Goal: Task Accomplishment & Management: Complete application form

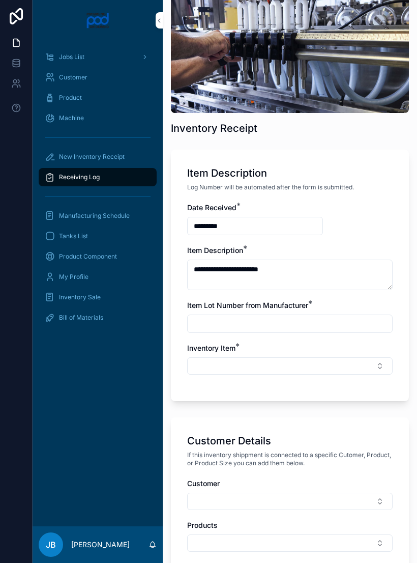
scroll to position [90, 0]
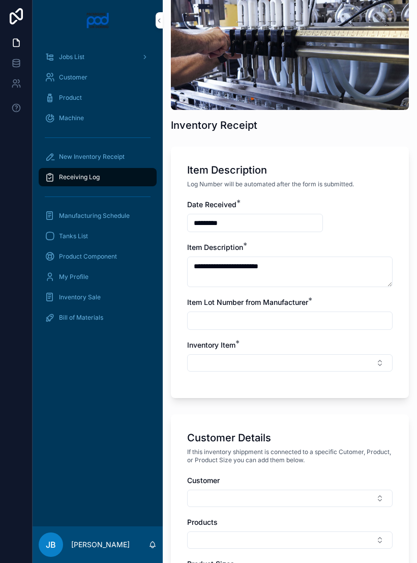
type textarea "**********"
click at [289, 323] on input "scrollable content" at bounding box center [290, 321] width 205 height 14
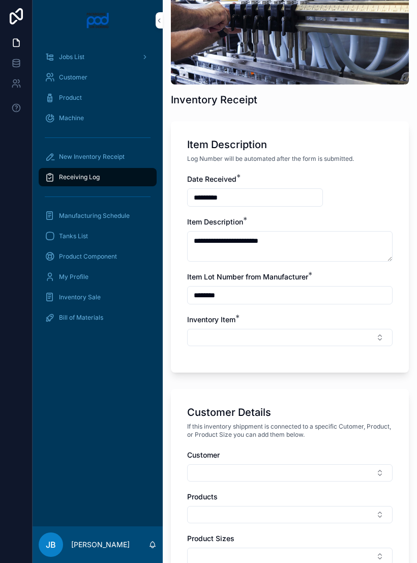
scroll to position [116, 0]
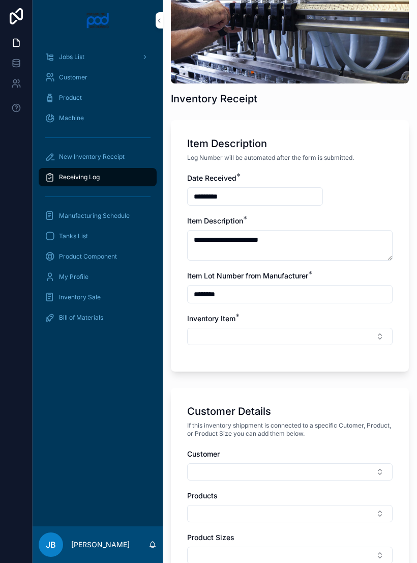
type input "********"
click at [299, 334] on button "Select Button" at bounding box center [290, 336] width 206 height 17
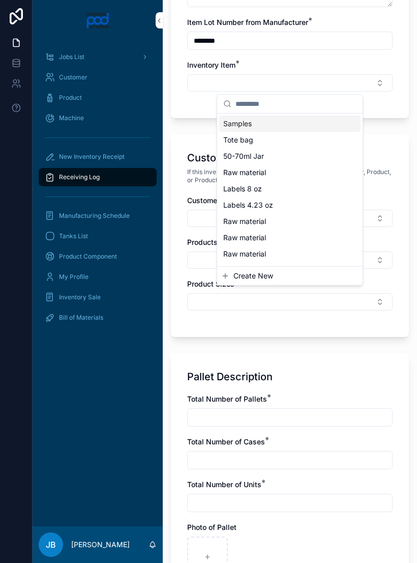
click at [282, 267] on div "Create New" at bounding box center [290, 276] width 146 height 18
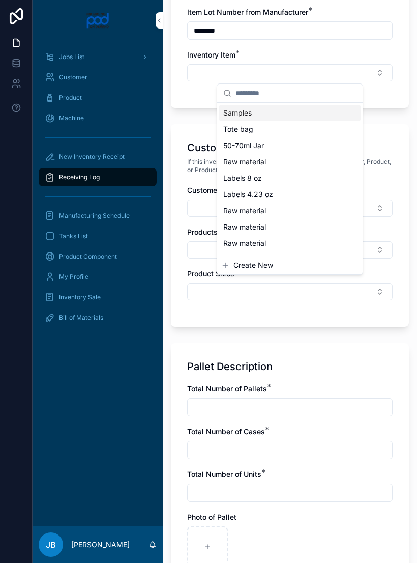
scroll to position [381, 0]
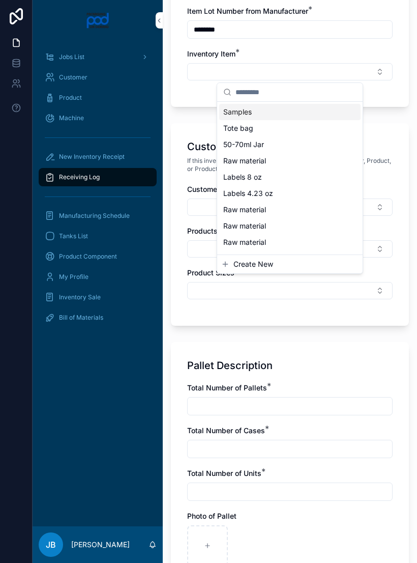
click at [263, 238] on span "Raw material" at bounding box center [244, 242] width 43 height 10
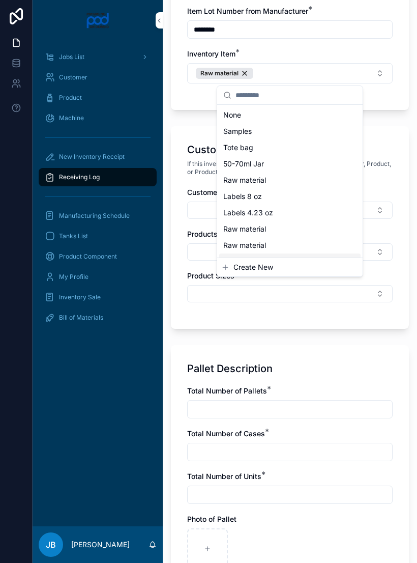
click at [392, 175] on span "If this inventory shippment is connected to a specific Cutomer, Product, or Pro…" at bounding box center [290, 168] width 206 height 16
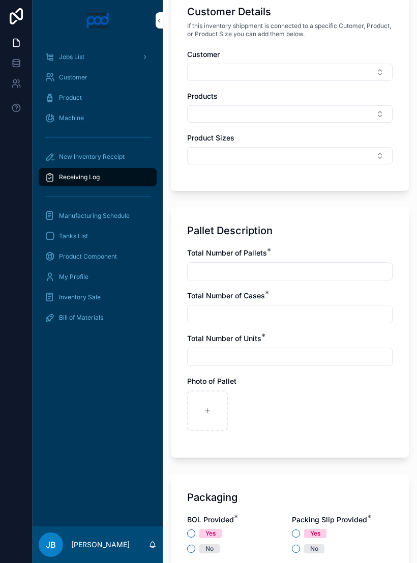
scroll to position [520, 0]
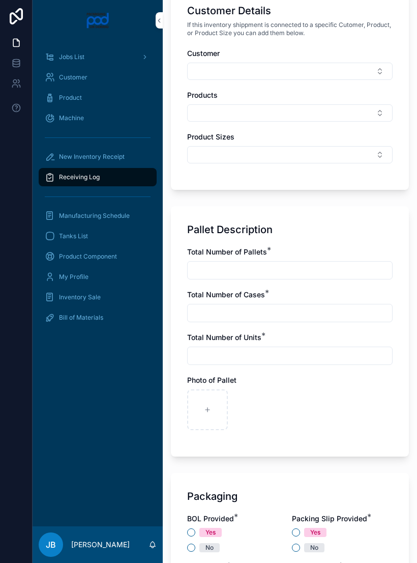
click at [326, 269] on input "scrollable content" at bounding box center [290, 270] width 205 height 14
type input "*"
click at [326, 320] on input "scrollable content" at bounding box center [290, 313] width 205 height 14
type input "*"
click at [236, 361] on input "scrollable content" at bounding box center [290, 356] width 205 height 14
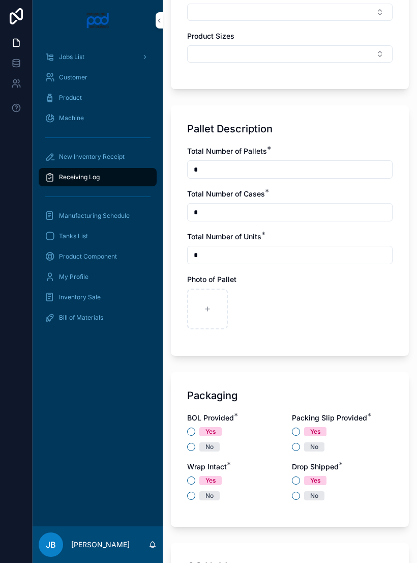
scroll to position [620, 0]
type input "*"
click at [210, 312] on icon "scrollable content" at bounding box center [207, 309] width 7 height 7
type input "**********"
click at [250, 310] on icon "scrollable content" at bounding box center [252, 310] width 4 height 0
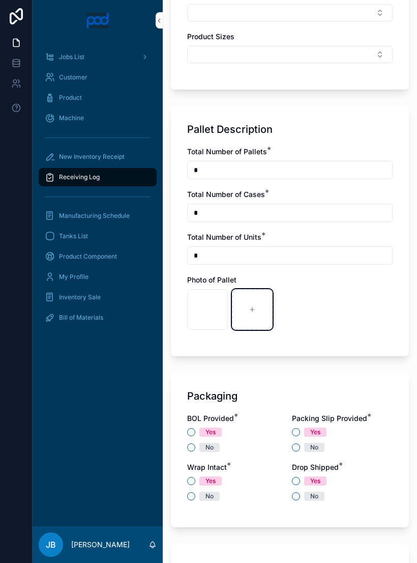
type input "**********"
click at [301, 313] on div "scrollable content" at bounding box center [297, 309] width 41 height 41
type input "**********"
click at [347, 311] on div "scrollable content" at bounding box center [342, 309] width 41 height 41
type input "**********"
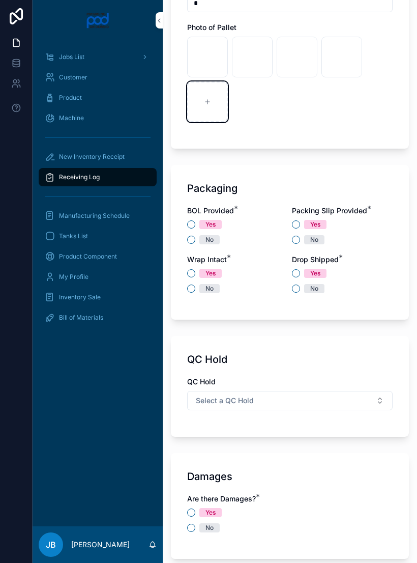
scroll to position [873, 0]
click at [194, 220] on button "Yes" at bounding box center [191, 224] width 8 height 8
click at [298, 241] on button "No" at bounding box center [296, 239] width 8 height 8
click at [191, 272] on button "Yes" at bounding box center [191, 273] width 8 height 8
click at [295, 266] on div "Drop Shipped * Yes No" at bounding box center [342, 273] width 101 height 39
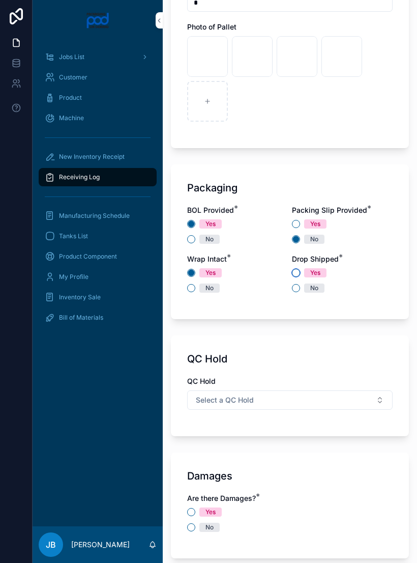
click at [297, 269] on button "Yes" at bounding box center [296, 273] width 8 height 8
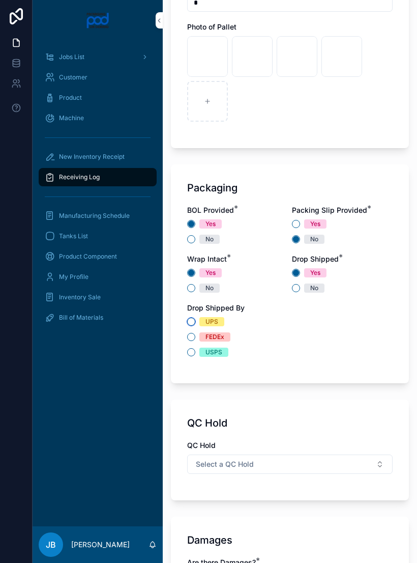
click at [195, 320] on button "UPS" at bounding box center [191, 322] width 8 height 8
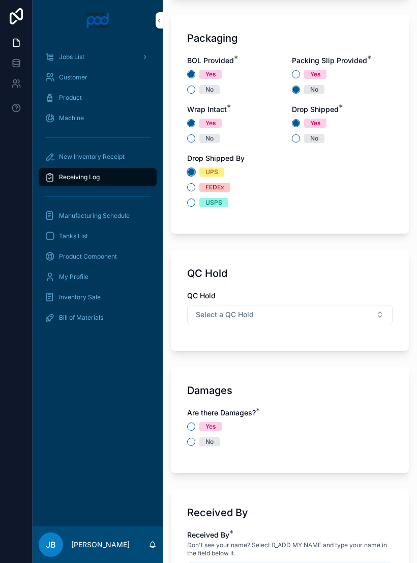
scroll to position [1029, 0]
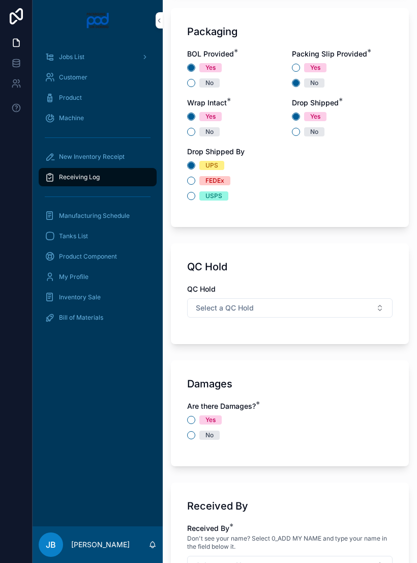
click at [301, 308] on button "Select a QC Hold" at bounding box center [290, 307] width 206 height 19
click at [245, 376] on span "N/A" at bounding box center [234, 379] width 23 height 9
click at [192, 429] on div "Yes No" at bounding box center [290, 427] width 206 height 24
click at [192, 432] on button "No" at bounding box center [191, 435] width 8 height 8
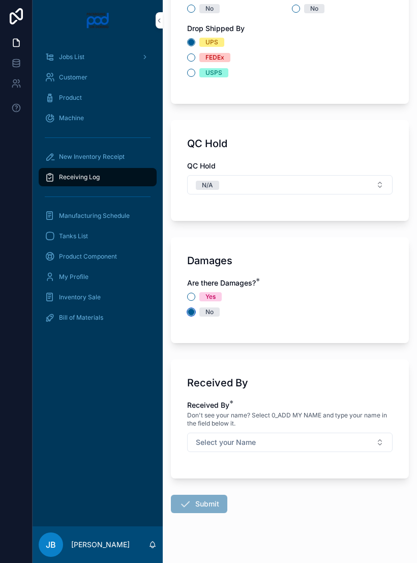
scroll to position [1152, 0]
click at [310, 440] on button "Select your Name" at bounding box center [290, 442] width 206 height 19
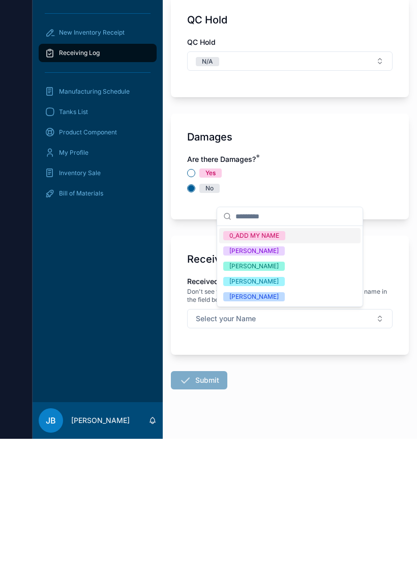
click at [257, 401] on div "[PERSON_NAME]" at bounding box center [254, 405] width 49 height 9
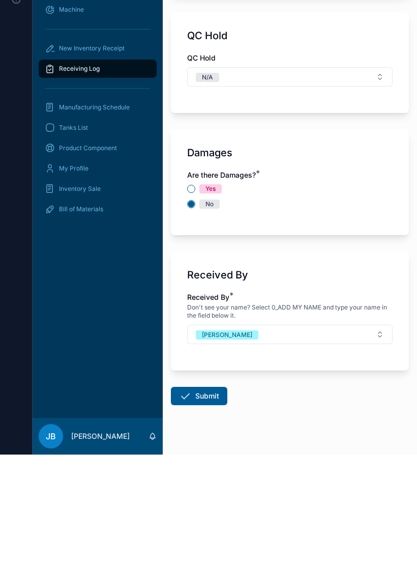
click at [204, 495] on button "Submit" at bounding box center [199, 504] width 57 height 18
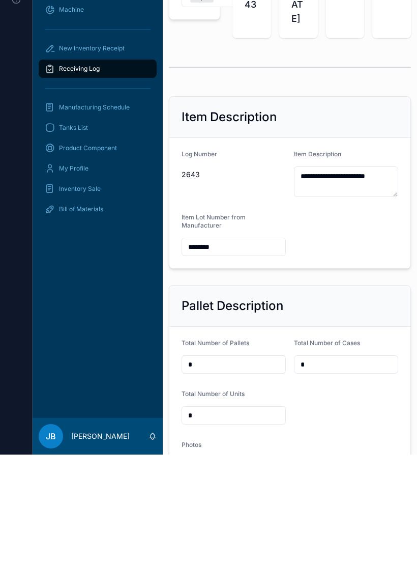
click at [104, 153] on span "New Inventory Receipt" at bounding box center [92, 157] width 66 height 8
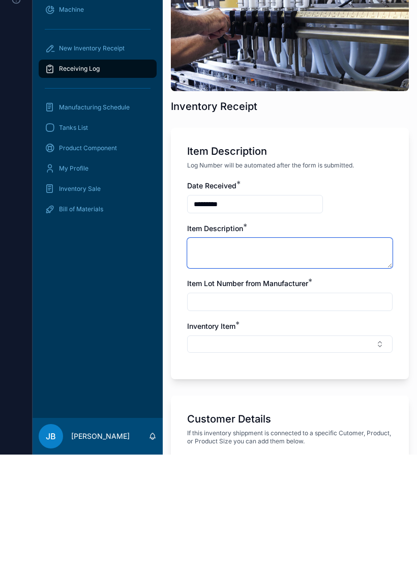
click at [277, 346] on textarea "scrollable content" at bounding box center [290, 361] width 206 height 31
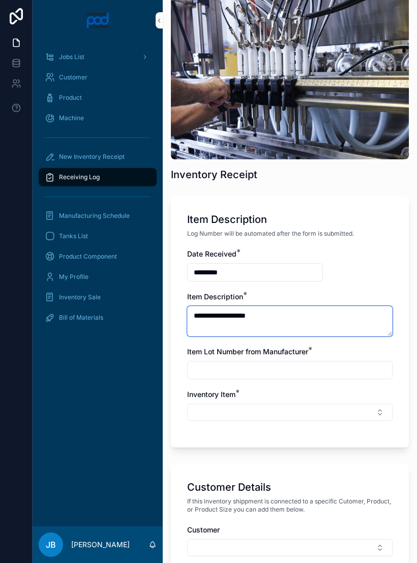
scroll to position [108, 0]
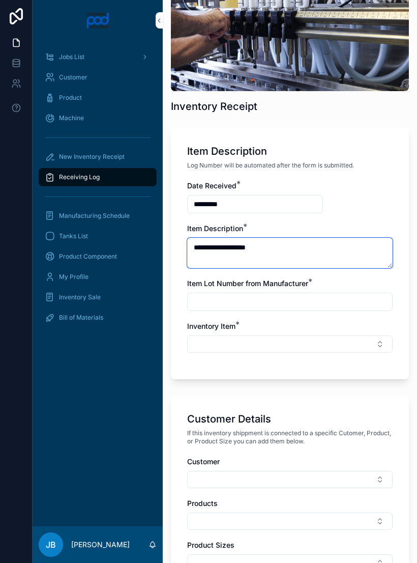
type textarea "**********"
click at [291, 295] on input "scrollable content" at bounding box center [290, 302] width 205 height 14
type input "********"
click at [266, 335] on button "Select Button" at bounding box center [290, 343] width 206 height 17
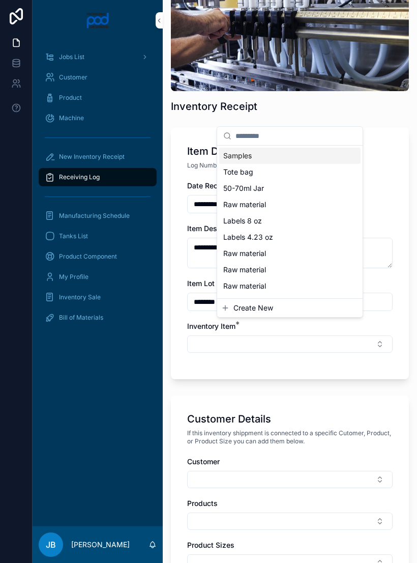
click at [260, 256] on span "Raw material" at bounding box center [244, 253] width 43 height 10
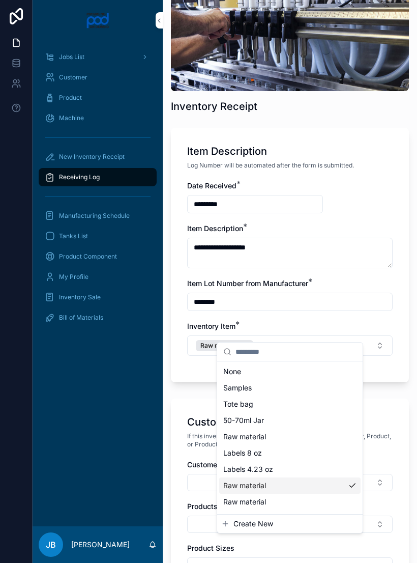
click at [270, 436] on div "Raw material" at bounding box center [290, 437] width 142 height 16
click at [312, 340] on div "Raw material" at bounding box center [287, 345] width 58 height 11
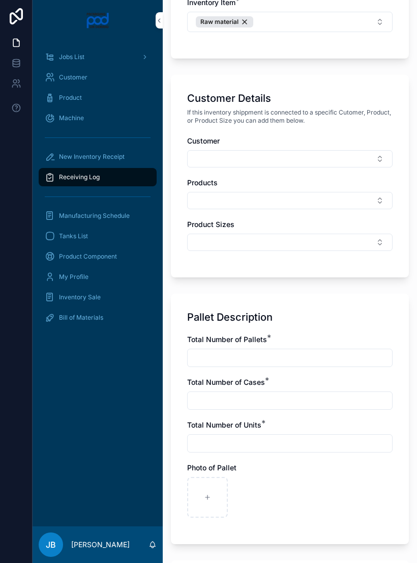
scroll to position [434, 0]
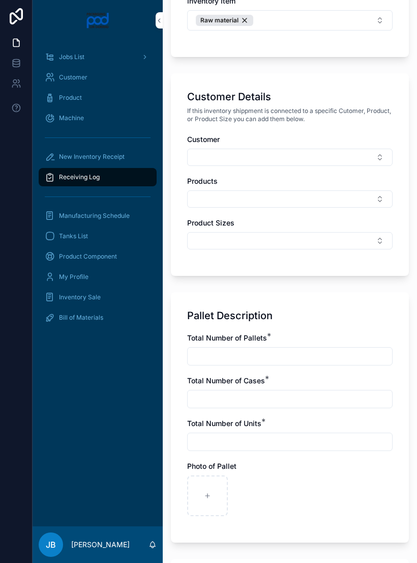
click at [314, 349] on input "scrollable content" at bounding box center [290, 356] width 205 height 14
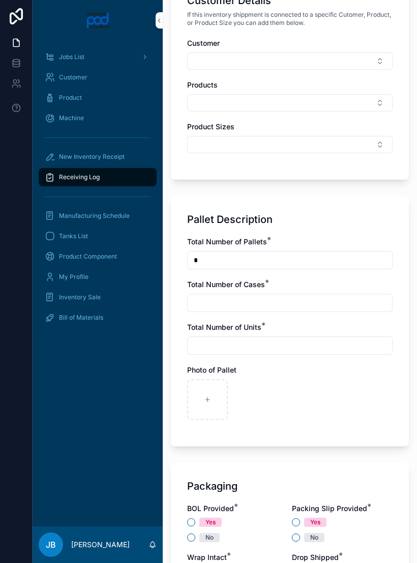
scroll to position [531, 0]
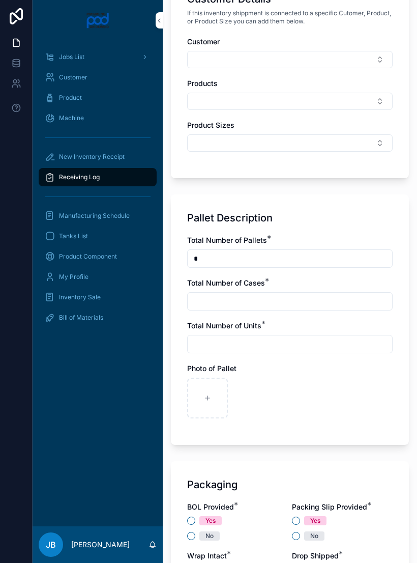
type input "*"
click at [297, 294] on input "scrollable content" at bounding box center [290, 301] width 205 height 14
type input "*"
click at [292, 337] on input "scrollable content" at bounding box center [290, 344] width 205 height 14
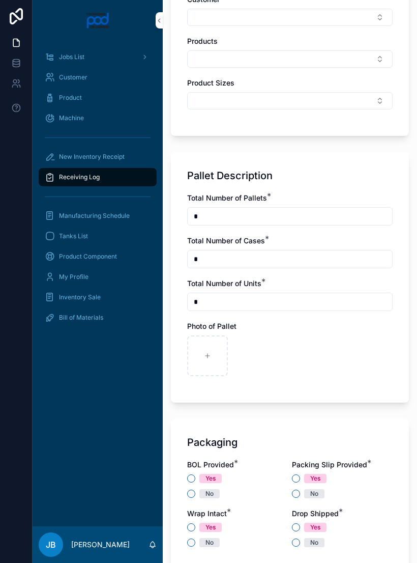
scroll to position [580, 0]
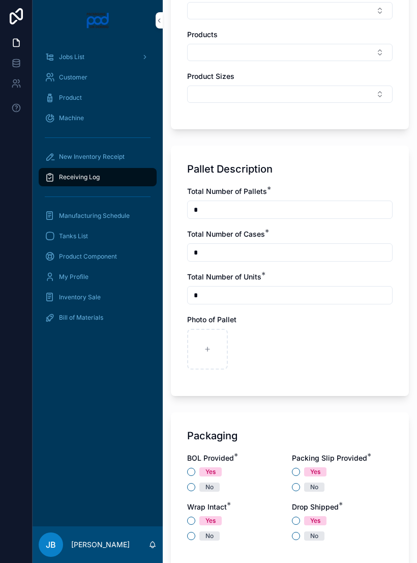
type input "*"
click at [208, 347] on icon "scrollable content" at bounding box center [208, 349] width 0 height 4
type input "**********"
click at [247, 329] on div "scrollable content" at bounding box center [252, 349] width 41 height 41
type input "**********"
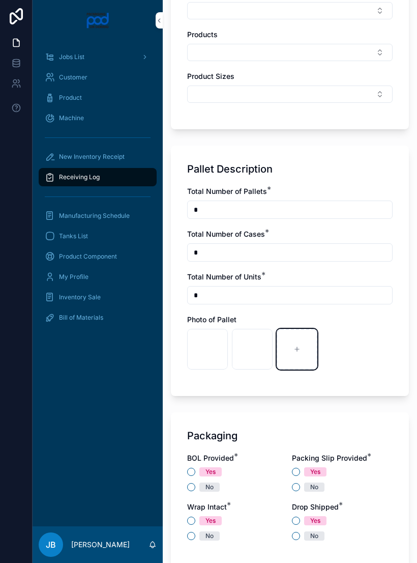
click at [301, 335] on div "scrollable content" at bounding box center [297, 349] width 41 height 41
type input "**********"
click at [349, 333] on div "scrollable content" at bounding box center [342, 349] width 41 height 41
type input "**********"
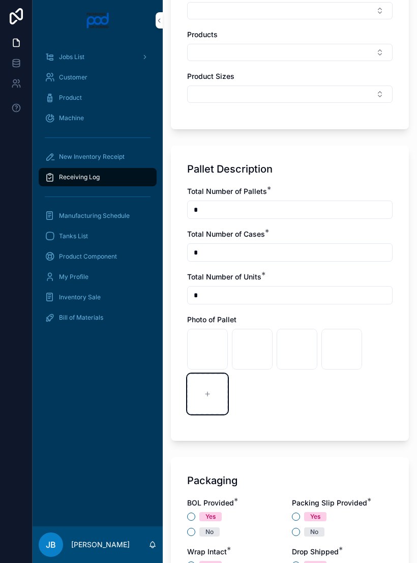
click at [206, 394] on icon "scrollable content" at bounding box center [208, 394] width 4 height 0
type input "**********"
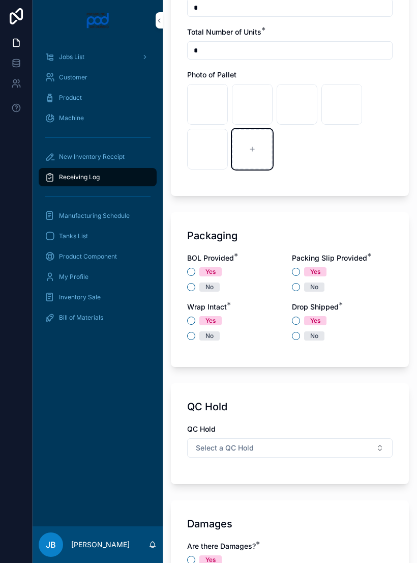
scroll to position [826, 0]
click at [194, 267] on button "Yes" at bounding box center [191, 271] width 8 height 8
click at [296, 283] on button "No" at bounding box center [296, 287] width 8 height 8
click at [193, 316] on button "Yes" at bounding box center [191, 320] width 8 height 8
click at [297, 316] on button "Yes" at bounding box center [296, 320] width 8 height 8
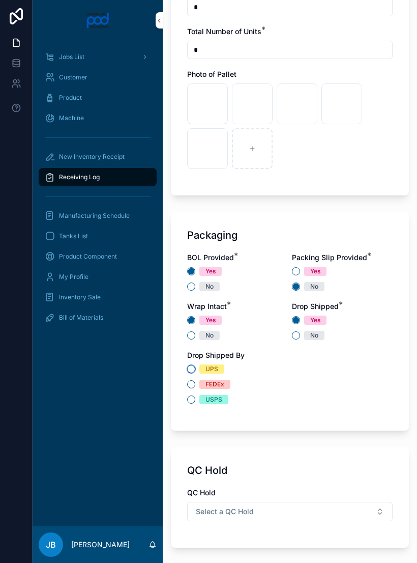
click at [193, 365] on button "UPS" at bounding box center [191, 369] width 8 height 8
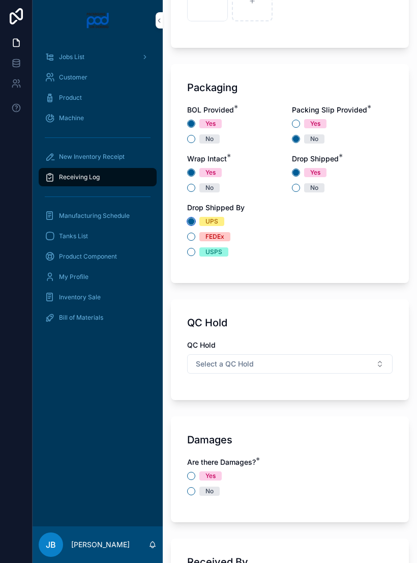
scroll to position [975, 0]
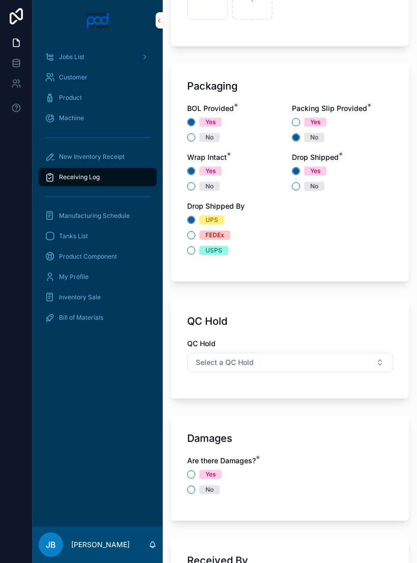
click at [317, 353] on button "Select a QC Hold" at bounding box center [290, 362] width 206 height 19
click at [262, 327] on div "N/A" at bounding box center [290, 324] width 142 height 15
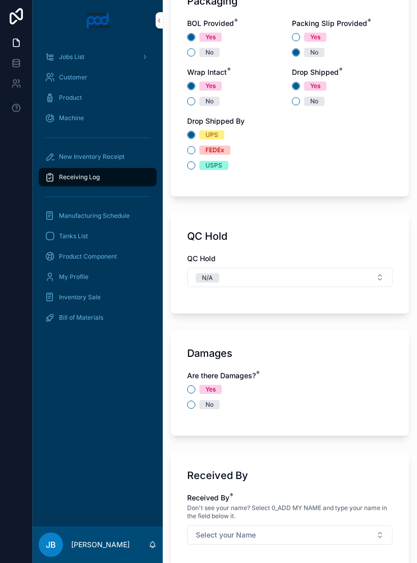
scroll to position [1062, 0]
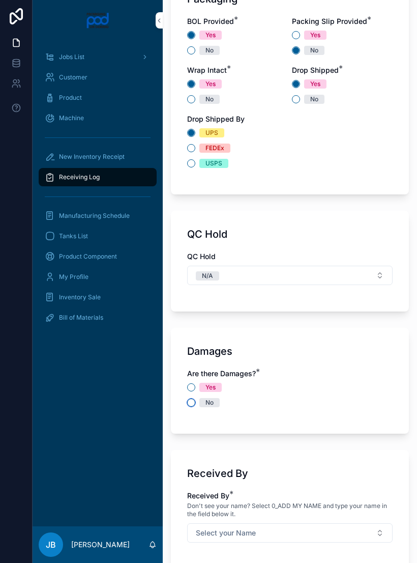
click at [194, 399] on button "No" at bounding box center [191, 403] width 8 height 8
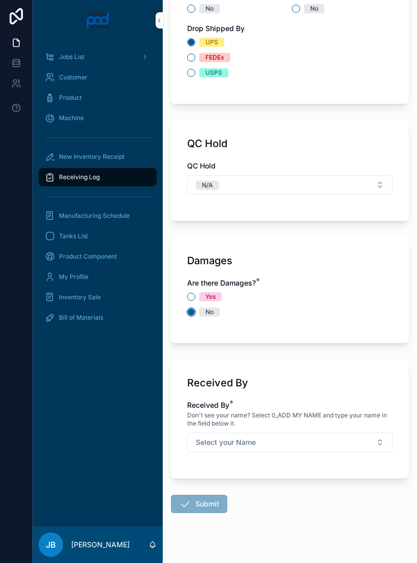
scroll to position [1152, 0]
click at [299, 433] on button "Select your Name" at bounding box center [290, 442] width 206 height 19
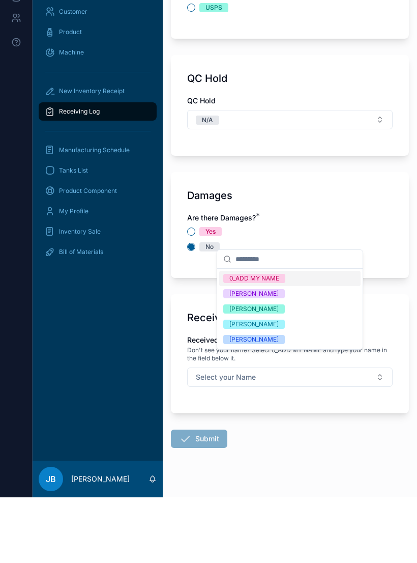
click at [259, 382] on div "[PERSON_NAME]" at bounding box center [290, 389] width 142 height 15
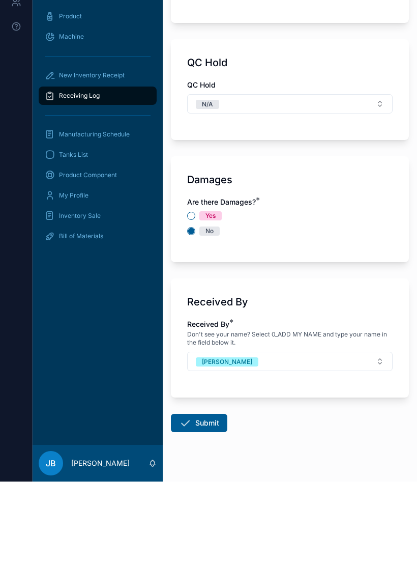
click at [211, 506] on button "Submit" at bounding box center [199, 504] width 57 height 18
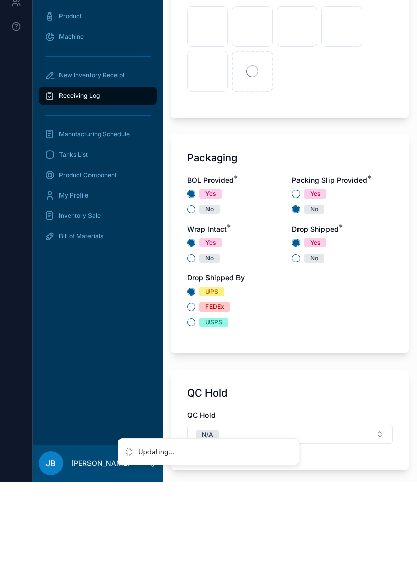
scroll to position [784, 0]
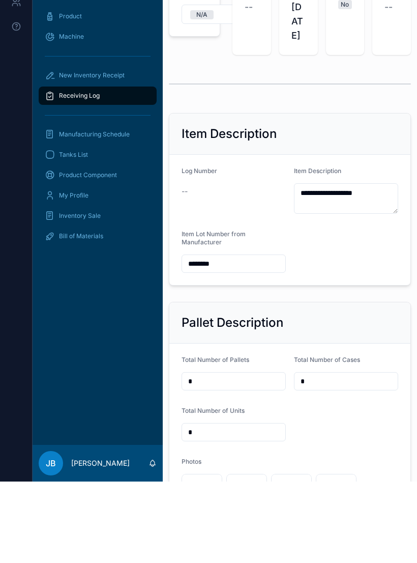
scroll to position [9, 0]
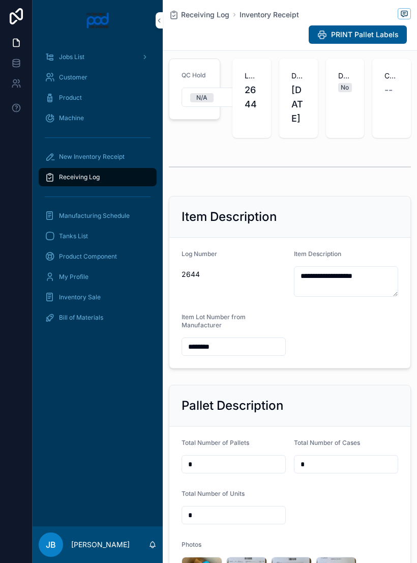
click at [116, 159] on span "New Inventory Receipt" at bounding box center [92, 157] width 66 height 8
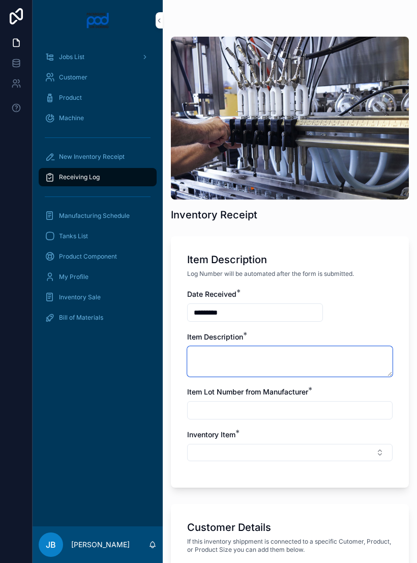
click at [295, 361] on textarea "scrollable content" at bounding box center [290, 361] width 206 height 31
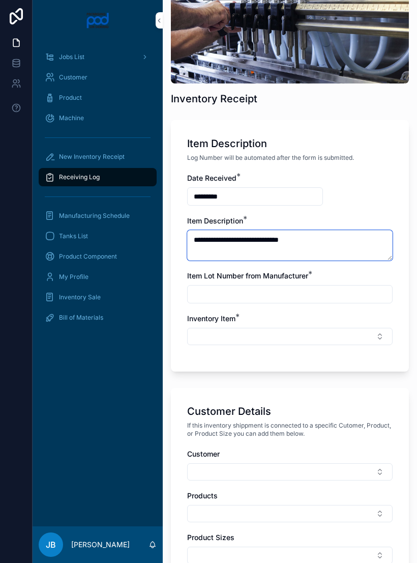
scroll to position [140, 0]
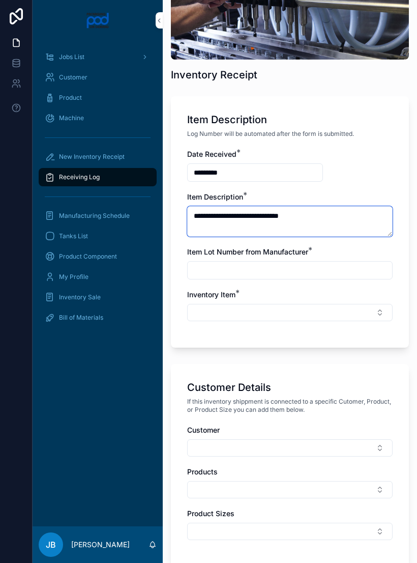
type textarea "**********"
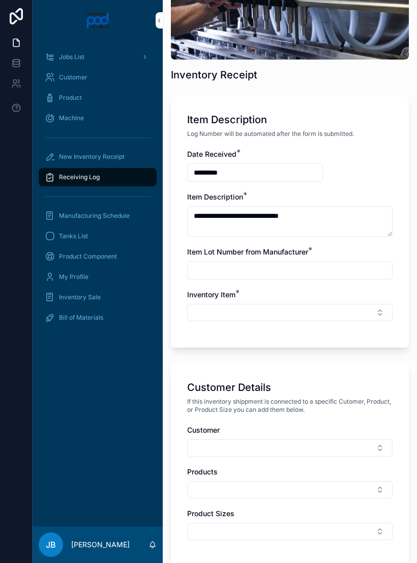
click at [272, 275] on input "scrollable content" at bounding box center [290, 270] width 205 height 14
type input "**********"
click at [253, 317] on button "Select Button" at bounding box center [290, 312] width 206 height 17
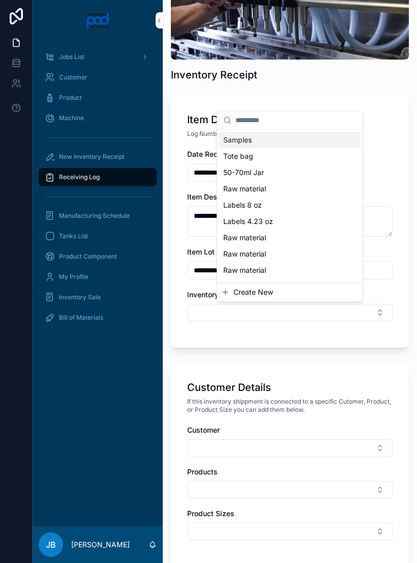
click at [268, 276] on div "Raw material" at bounding box center [290, 270] width 142 height 16
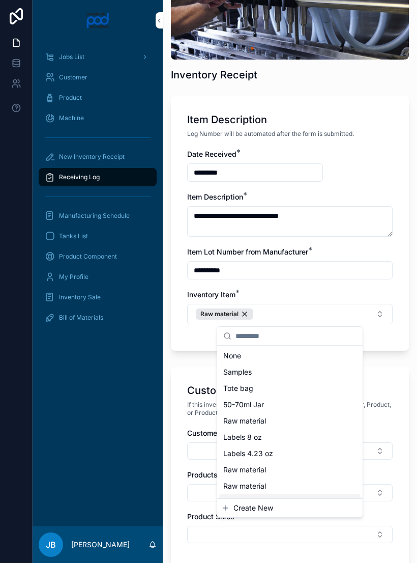
click at [398, 386] on div "Customer Details If this inventory shippment is connected to a specific Cutomer…" at bounding box center [290, 468] width 238 height 203
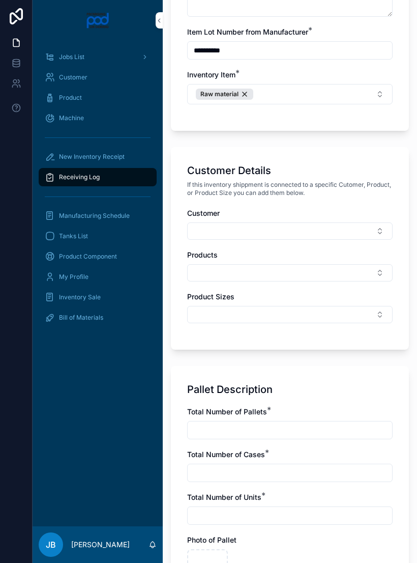
scroll to position [360, 0]
click at [278, 429] on input "scrollable content" at bounding box center [290, 430] width 205 height 14
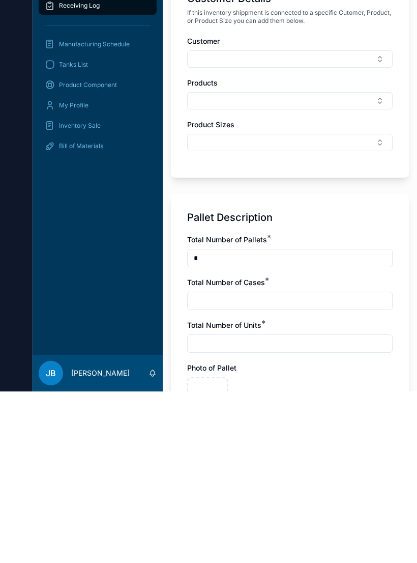
type input "*"
click at [275, 465] on input "scrollable content" at bounding box center [290, 472] width 205 height 14
type input "*"
click at [252, 508] on input "scrollable content" at bounding box center [290, 515] width 205 height 14
type input "*"
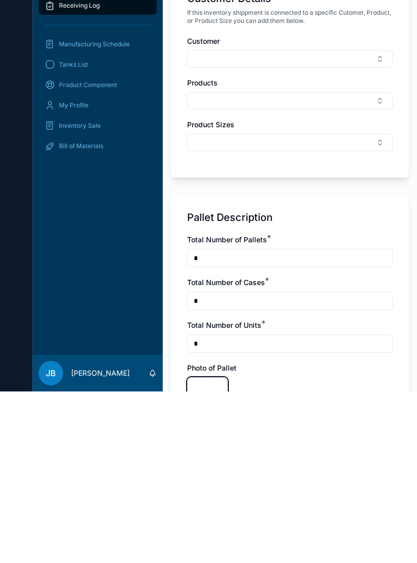
click at [211, 549] on div "scrollable content" at bounding box center [207, 569] width 41 height 41
type input "**********"
click at [252, 563] on icon "scrollable content" at bounding box center [252, 569] width 7 height 7
type input "**********"
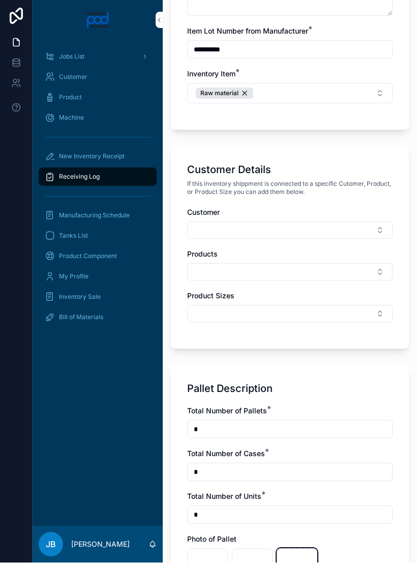
click at [303, 549] on div "scrollable content" at bounding box center [297, 569] width 41 height 41
type input "**********"
click at [349, 549] on div "scrollable content" at bounding box center [342, 569] width 41 height 41
type input "**********"
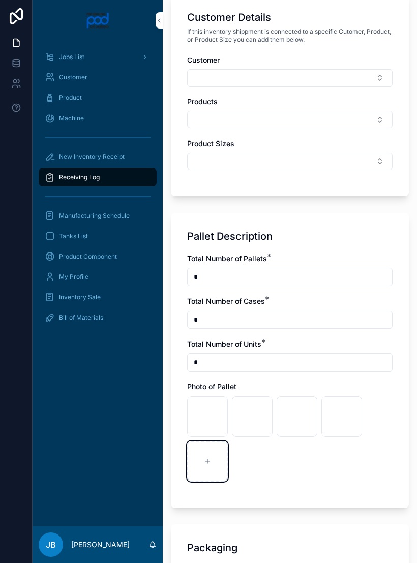
scroll to position [519, 0]
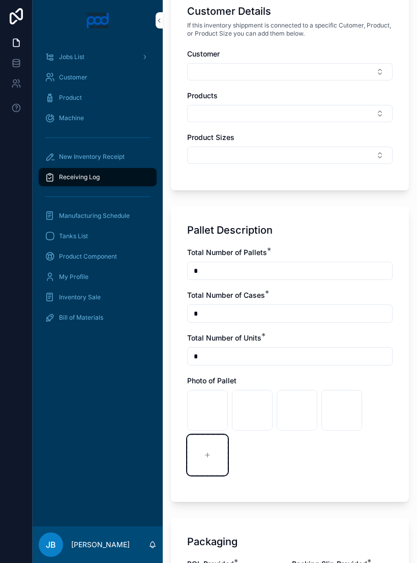
click at [213, 435] on div "scrollable content" at bounding box center [207, 455] width 41 height 41
type input "**********"
click at [254, 455] on icon "scrollable content" at bounding box center [252, 455] width 4 height 0
type input "**********"
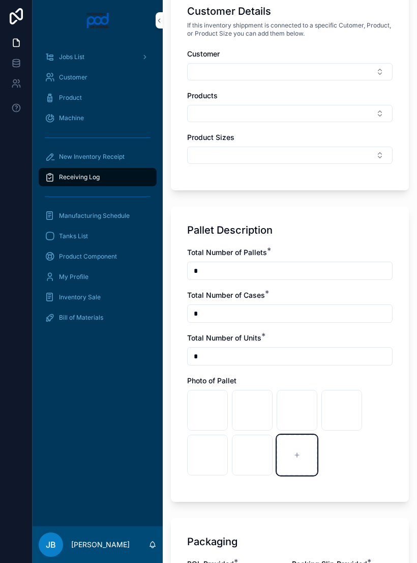
click at [295, 445] on div "scrollable content" at bounding box center [297, 455] width 41 height 41
type input "**********"
click at [341, 455] on icon "scrollable content" at bounding box center [342, 455] width 4 height 0
type input "**********"
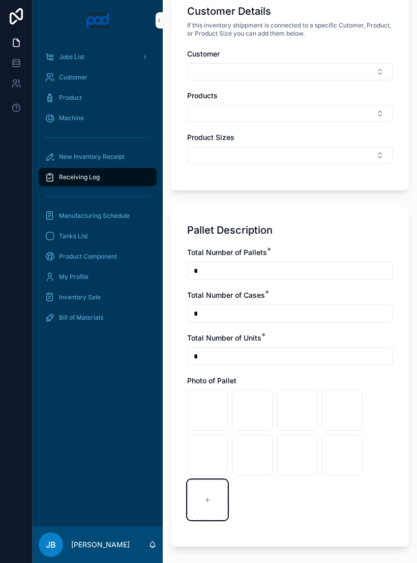
click at [210, 496] on icon "scrollable content" at bounding box center [207, 499] width 7 height 7
type input "**********"
click at [256, 496] on icon "scrollable content" at bounding box center [252, 499] width 7 height 7
type input "**********"
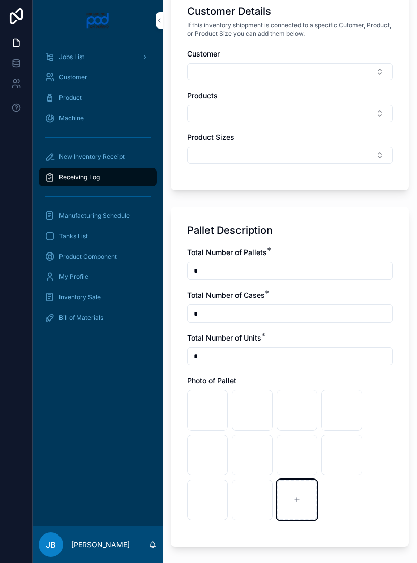
click at [290, 492] on div "scrollable content" at bounding box center [297, 500] width 41 height 41
type input "**********"
click at [341, 496] on div "scrollable content" at bounding box center [342, 500] width 41 height 41
type input "**********"
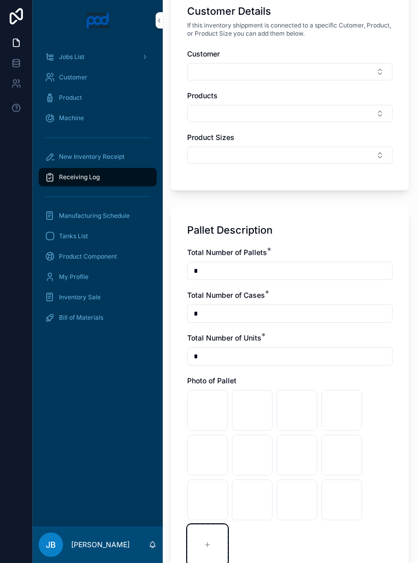
click at [211, 527] on div "scrollable content" at bounding box center [207, 544] width 41 height 41
type input "**********"
click at [256, 541] on icon "scrollable content" at bounding box center [252, 544] width 7 height 7
type input "**********"
click at [293, 529] on div "scrollable content" at bounding box center [297, 544] width 41 height 41
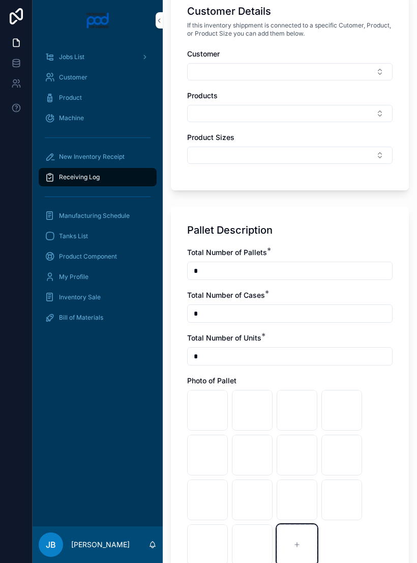
type input "**********"
click at [345, 535] on div "scrollable content" at bounding box center [342, 544] width 41 height 41
type input "**********"
click at [345, 529] on div "image .jpg" at bounding box center [342, 544] width 41 height 41
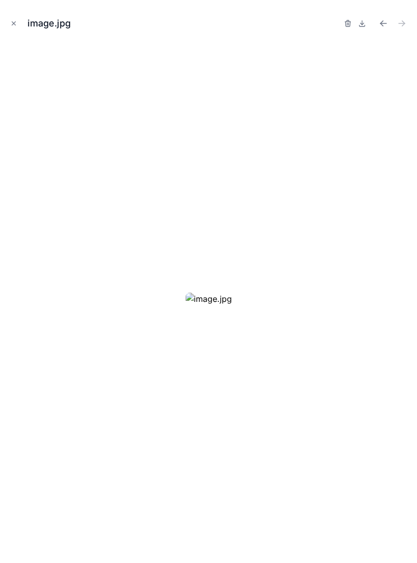
click at [342, 527] on div at bounding box center [208, 299] width 401 height 512
click at [348, 25] on icon "button" at bounding box center [348, 23] width 8 height 8
click at [340, 26] on icon "button" at bounding box center [337, 24] width 5 height 5
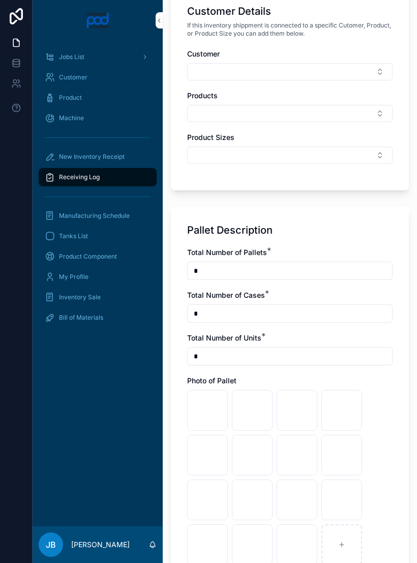
click at [307, 29] on div "Customer Details If this inventory shippment is connected to a specific Cutomer…" at bounding box center [290, 89] width 238 height 203
click at [343, 541] on icon "scrollable content" at bounding box center [342, 544] width 7 height 7
type input "**********"
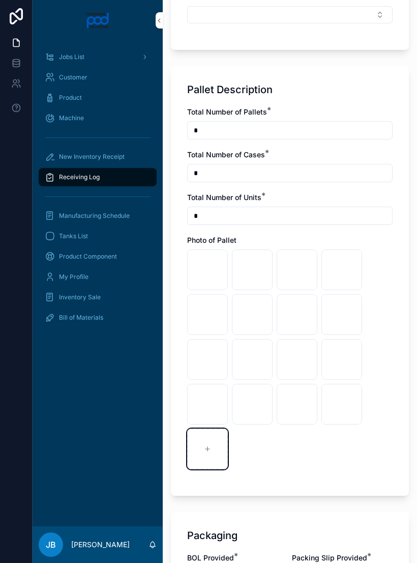
scroll to position [665, 0]
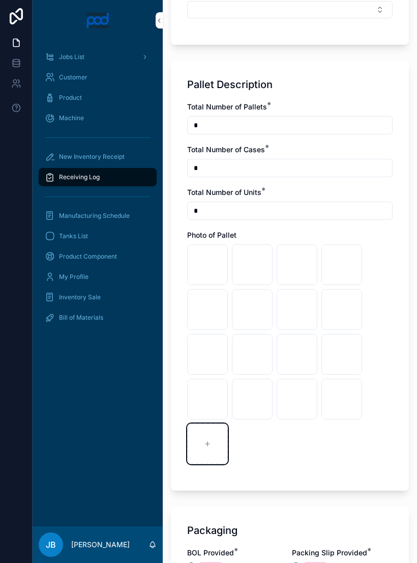
click at [207, 434] on div "scrollable content" at bounding box center [207, 444] width 41 height 41
type input "**********"
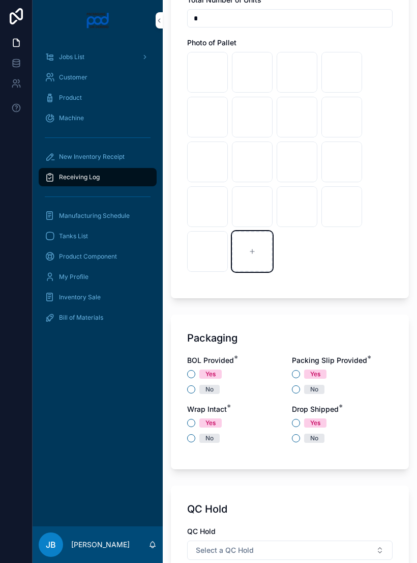
scroll to position [863, 0]
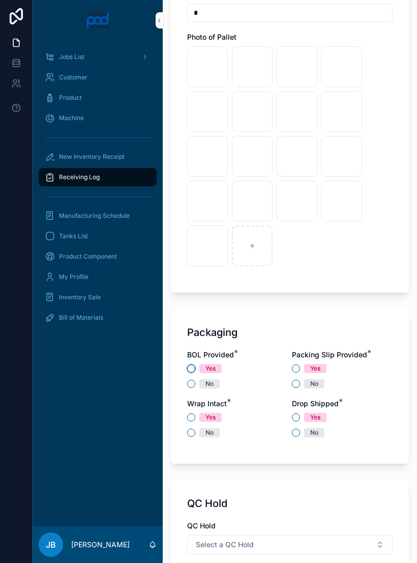
click at [193, 364] on button "Yes" at bounding box center [191, 368] width 8 height 8
click at [191, 366] on circle "scrollable content" at bounding box center [191, 369] width 6 height 6
click at [296, 380] on button "No" at bounding box center [296, 384] width 8 height 8
click at [191, 413] on button "Yes" at bounding box center [191, 417] width 8 height 8
click at [195, 413] on button "Yes" at bounding box center [191, 417] width 8 height 8
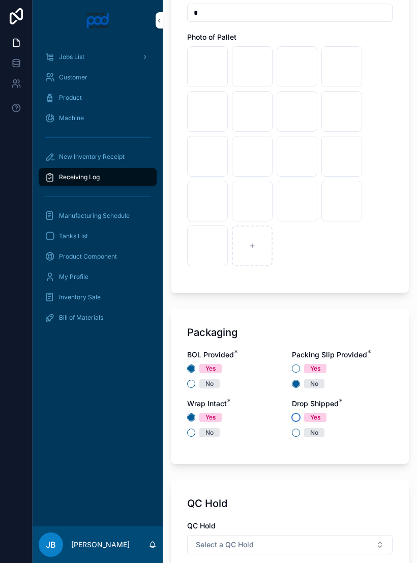
click at [297, 413] on button "Yes" at bounding box center [296, 417] width 8 height 8
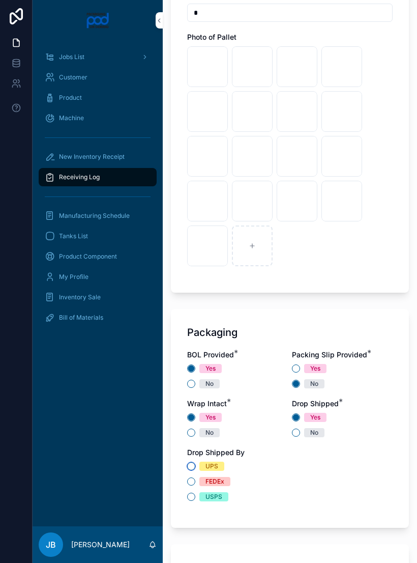
click at [194, 462] on button "UPS" at bounding box center [191, 466] width 8 height 8
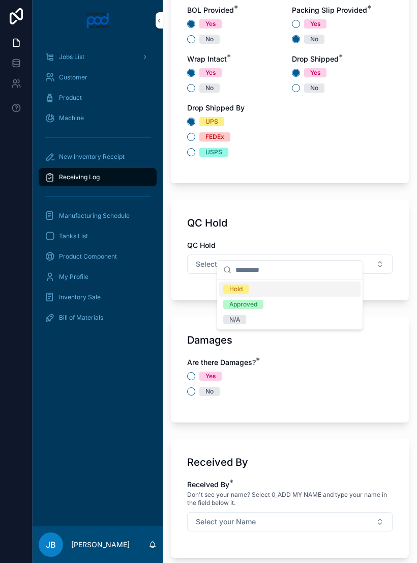
click at [311, 255] on button "Select a QC Hold" at bounding box center [290, 264] width 206 height 19
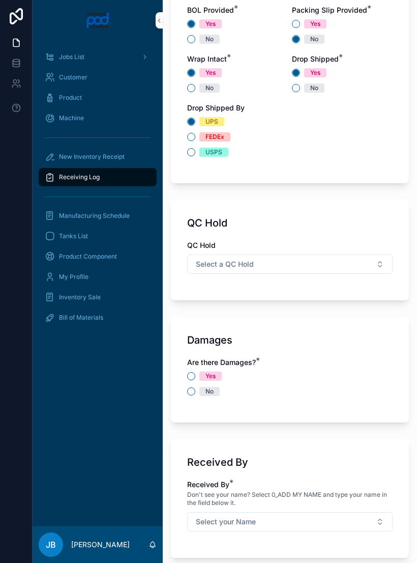
click at [298, 255] on button "Select a QC Hold" at bounding box center [290, 264] width 206 height 19
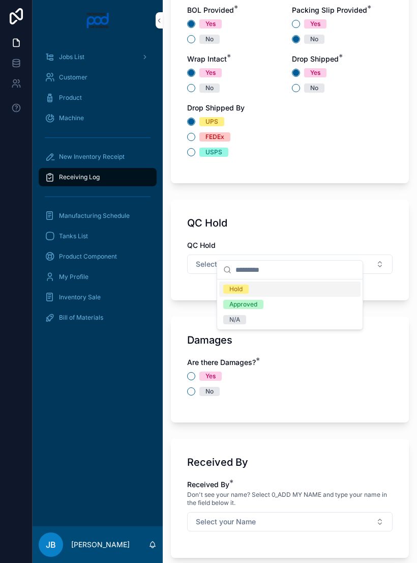
click at [248, 322] on div "N/A" at bounding box center [290, 319] width 142 height 15
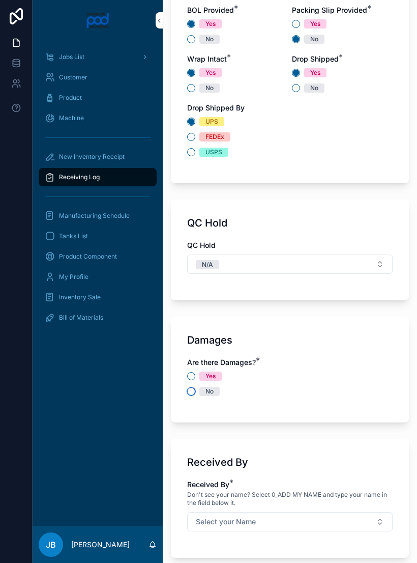
click at [195, 387] on button "No" at bounding box center [191, 391] width 8 height 8
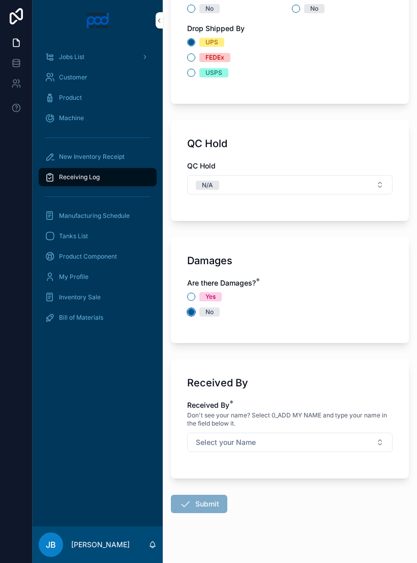
scroll to position [1286, 0]
click at [308, 433] on button "Select your Name" at bounding box center [290, 442] width 206 height 19
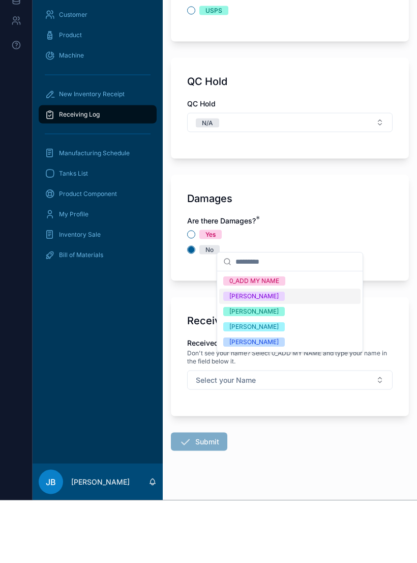
click at [264, 385] on span "[PERSON_NAME]" at bounding box center [254, 389] width 62 height 9
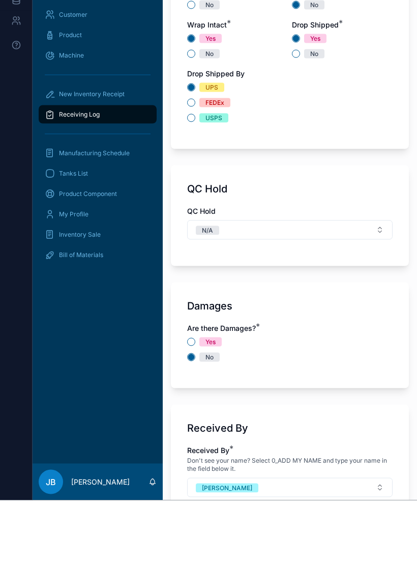
scroll to position [1241, 0]
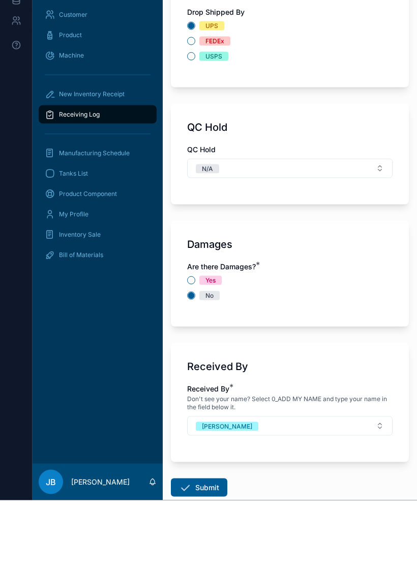
click at [213, 541] on button "Submit" at bounding box center [199, 550] width 57 height 18
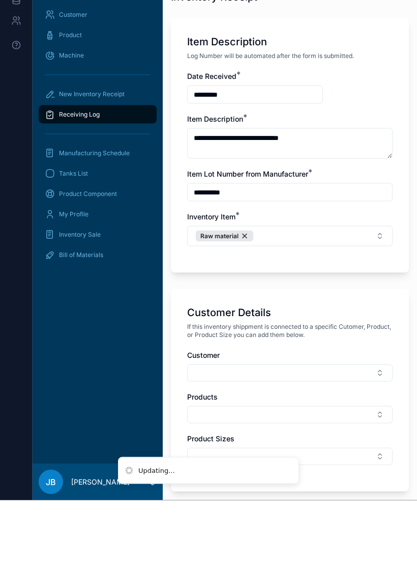
scroll to position [155, 0]
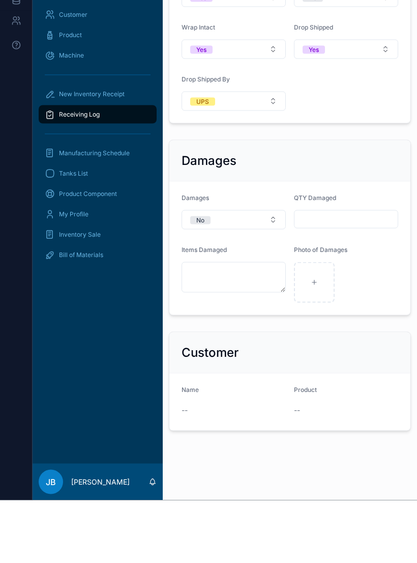
scroll to position [833, 0]
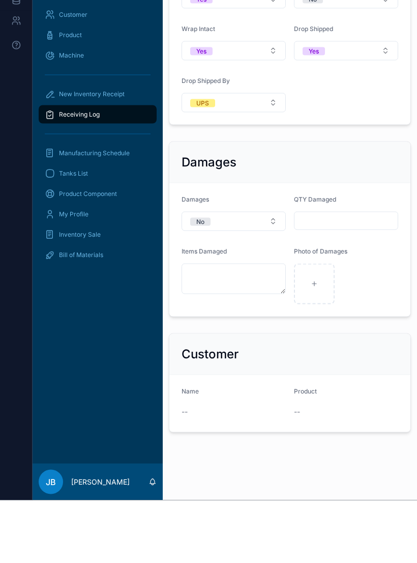
click at [106, 169] on div "Receiving Log" at bounding box center [98, 177] width 106 height 16
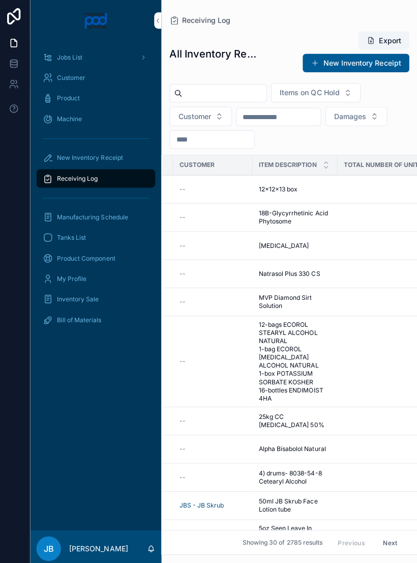
click at [105, 151] on div "New Inventory Receipt" at bounding box center [98, 157] width 106 height 16
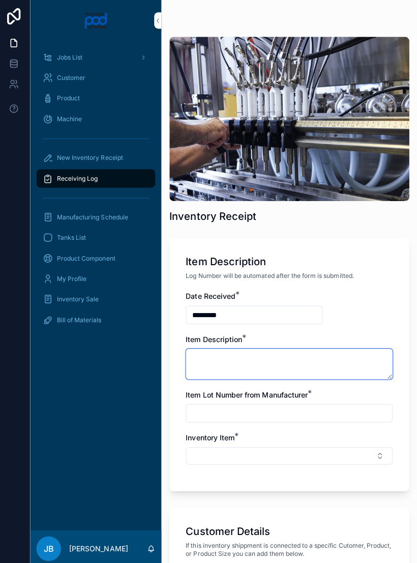
click at [269, 359] on textarea "scrollable content" at bounding box center [290, 361] width 206 height 31
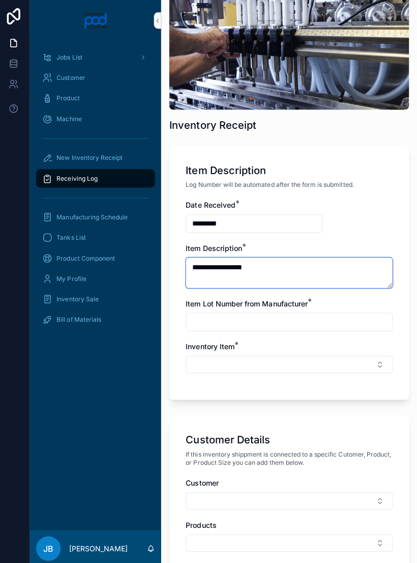
scroll to position [90, 0]
type textarea "**********"
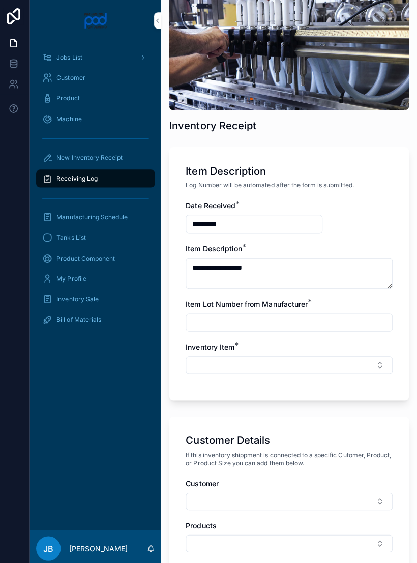
click at [280, 321] on input "scrollable content" at bounding box center [290, 320] width 205 height 14
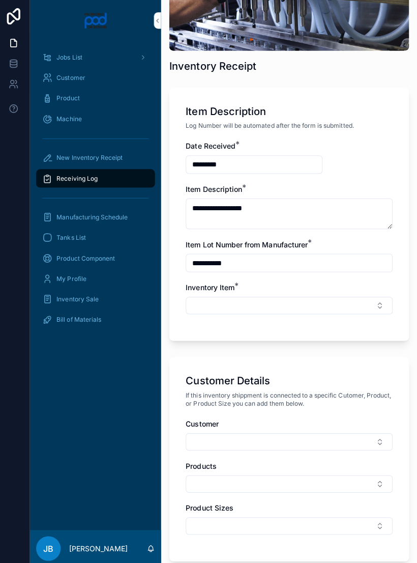
scroll to position [165, 0]
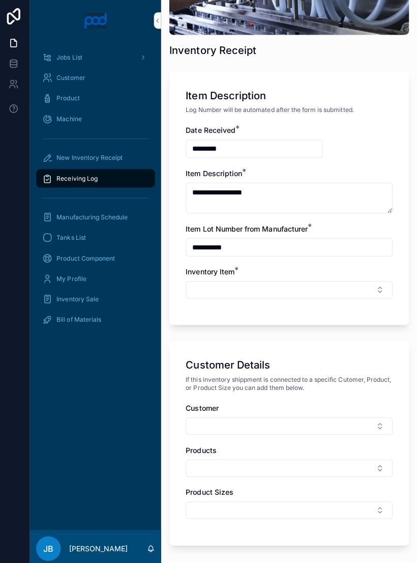
type input "**********"
click at [326, 285] on button "Select Button" at bounding box center [290, 287] width 206 height 17
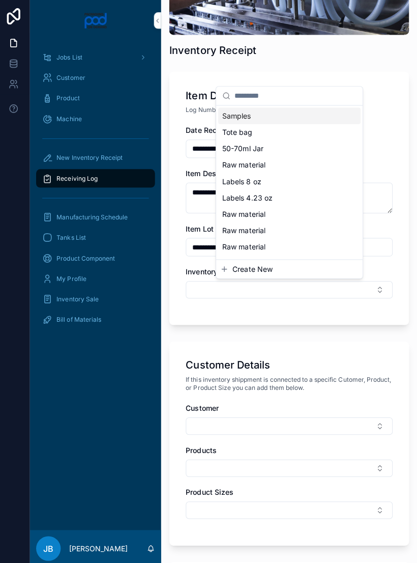
click at [266, 249] on div "Raw material" at bounding box center [291, 245] width 142 height 16
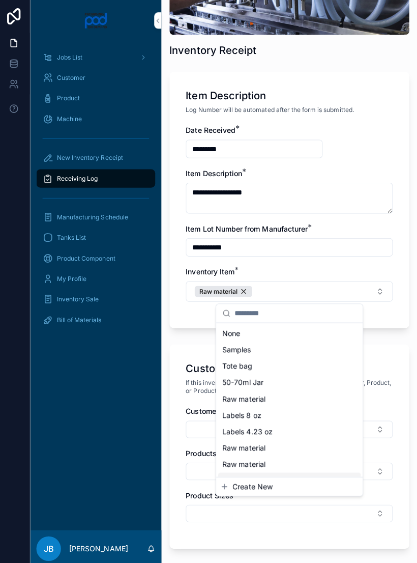
click at [399, 374] on div "Customer Details If this inventory shippment is connected to a specific Cutomer…" at bounding box center [290, 443] width 238 height 203
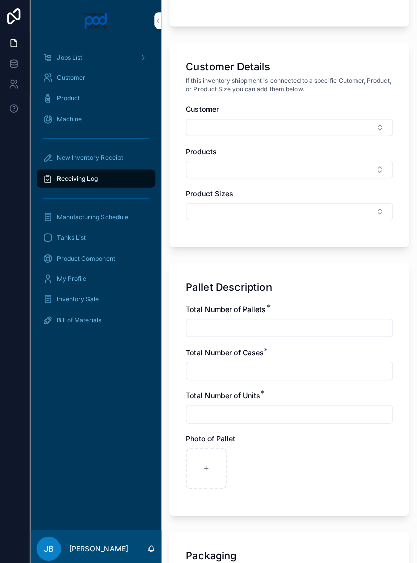
scroll to position [465, 0]
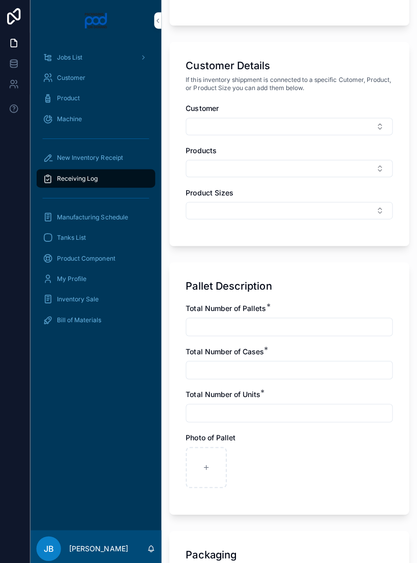
click at [295, 324] on input "scrollable content" at bounding box center [290, 325] width 205 height 14
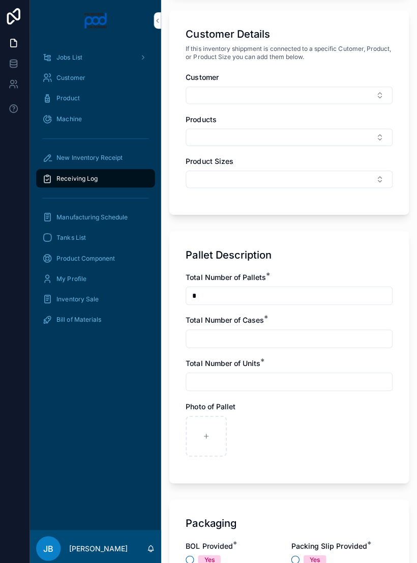
scroll to position [521, 0]
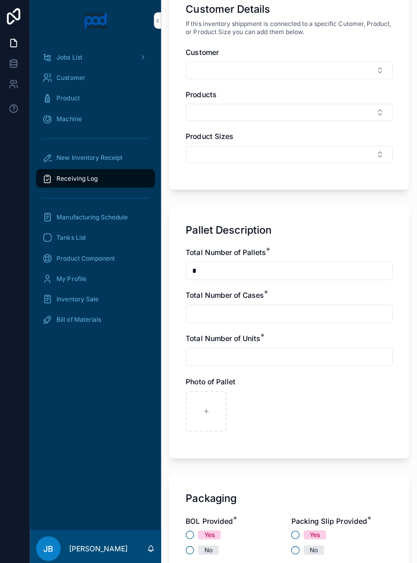
type input "*"
click at [280, 311] on input "scrollable content" at bounding box center [290, 311] width 205 height 14
type input "*"
click at [236, 357] on input "scrollable content" at bounding box center [290, 354] width 205 height 14
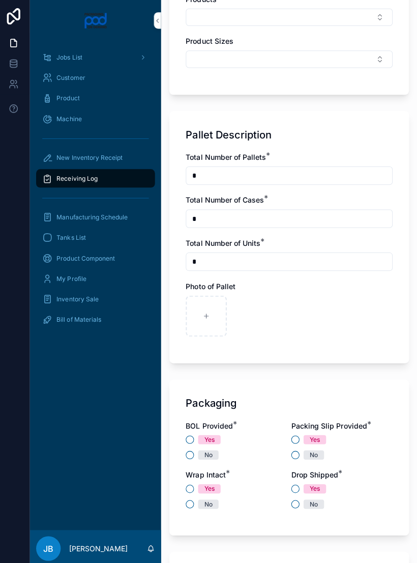
scroll to position [616, 0]
type input "*"
click at [210, 313] on div "scrollable content" at bounding box center [207, 313] width 41 height 41
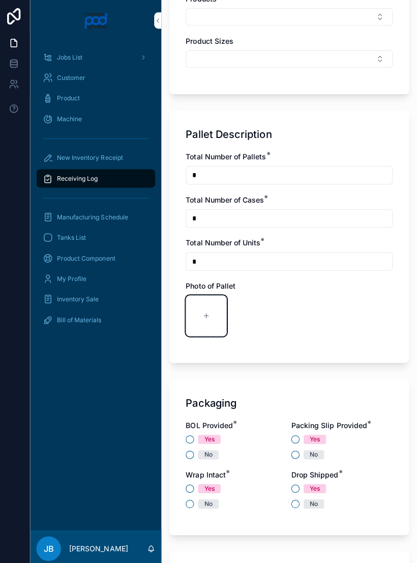
type input "**********"
click at [292, 488] on div "Yes" at bounding box center [342, 485] width 101 height 9
click at [297, 482] on button "Yes" at bounding box center [296, 485] width 8 height 8
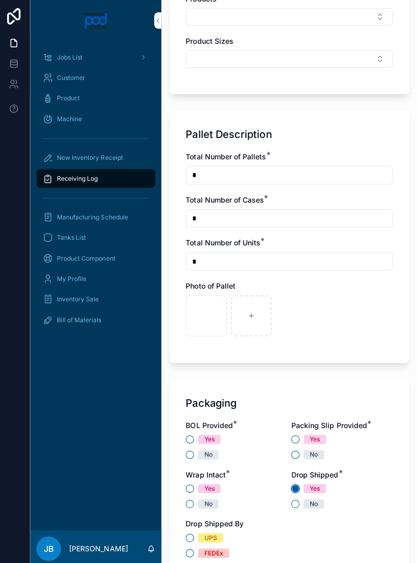
scroll to position [688, 0]
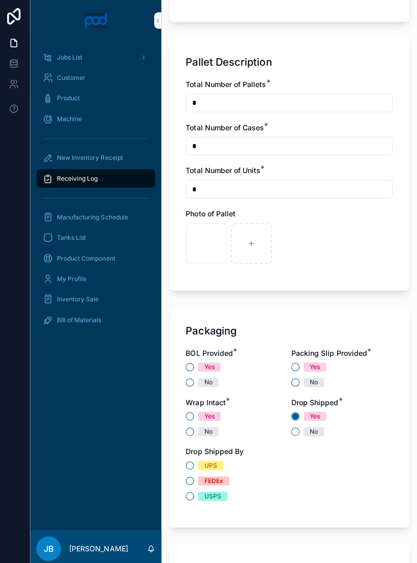
click at [192, 376] on div "No" at bounding box center [237, 379] width 101 height 9
click at [189, 383] on button "No" at bounding box center [191, 380] width 8 height 8
click at [295, 367] on button "Yes" at bounding box center [296, 364] width 8 height 8
click at [190, 466] on button "UPS" at bounding box center [191, 462] width 8 height 8
click at [192, 410] on button "Yes" at bounding box center [191, 413] width 8 height 8
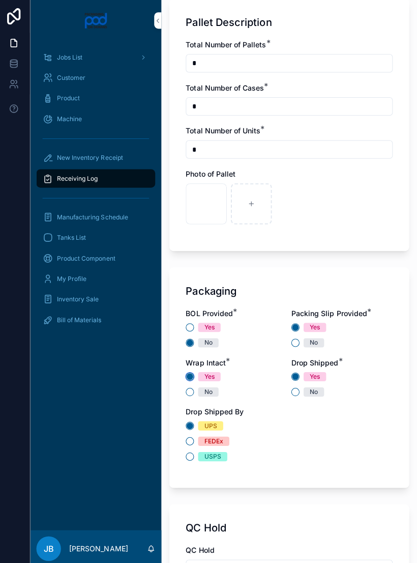
scroll to position [727, 0]
click at [252, 209] on div "scrollable content" at bounding box center [252, 202] width 41 height 41
type input "**********"
click at [295, 207] on div "scrollable content" at bounding box center [297, 202] width 41 height 41
type input "**********"
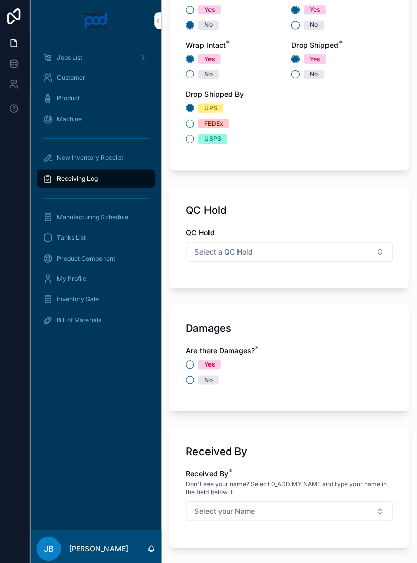
scroll to position [1057, 0]
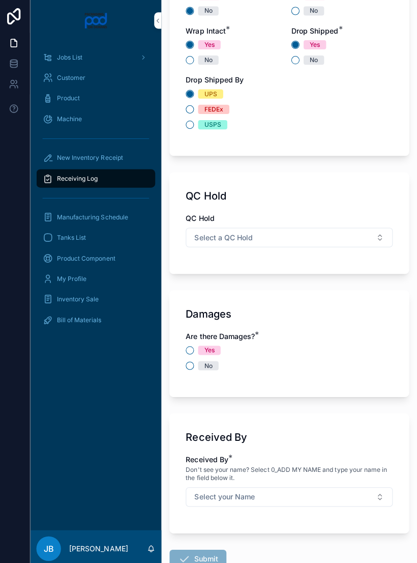
click at [313, 230] on button "Select a QC Hold" at bounding box center [290, 235] width 206 height 19
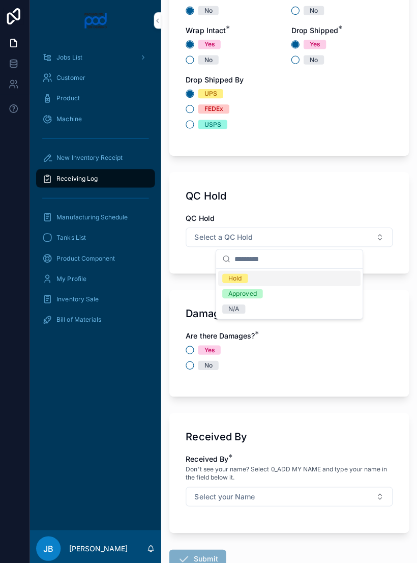
click at [251, 306] on div "N/A" at bounding box center [291, 306] width 142 height 15
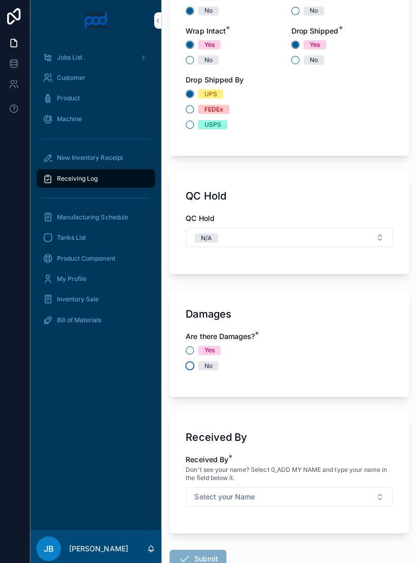
click at [192, 362] on button "No" at bounding box center [191, 363] width 8 height 8
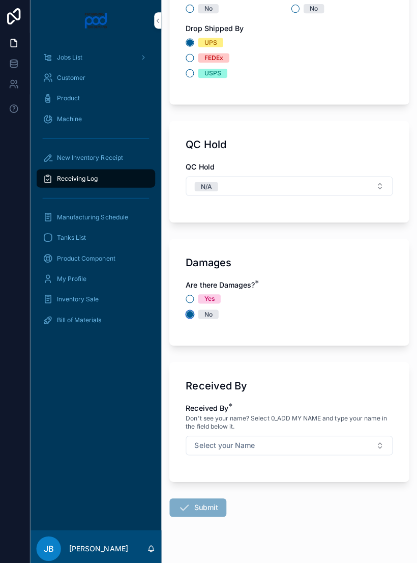
scroll to position [1107, 0]
click at [304, 446] on button "Select your Name" at bounding box center [290, 442] width 206 height 19
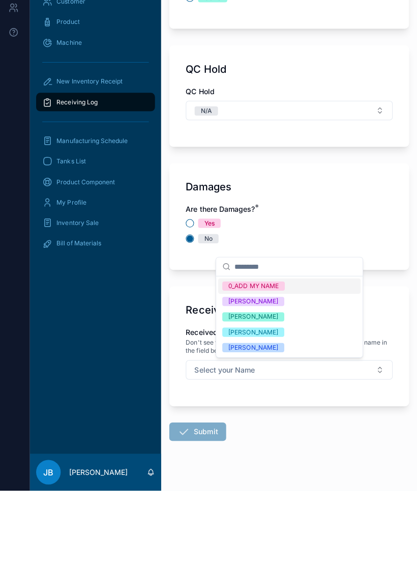
click at [256, 401] on div "[PERSON_NAME]" at bounding box center [254, 405] width 49 height 9
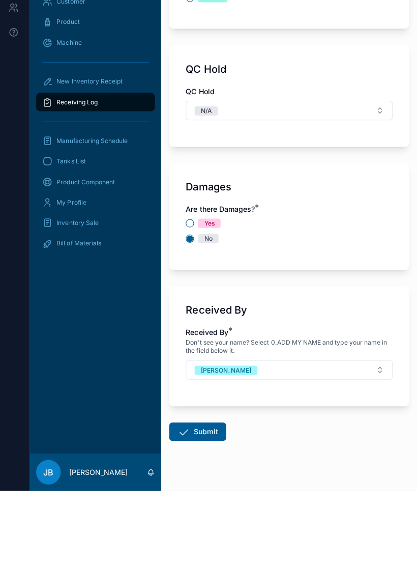
click at [208, 502] on button "Submit" at bounding box center [199, 504] width 57 height 18
click at [207, 501] on button "Submit" at bounding box center [199, 504] width 57 height 18
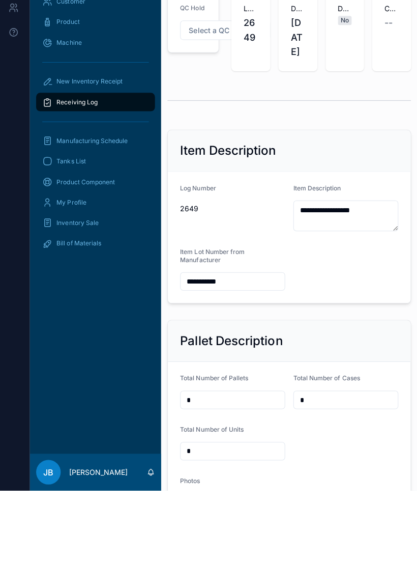
scroll to position [4, 0]
